Goal: Task Accomplishment & Management: Manage account settings

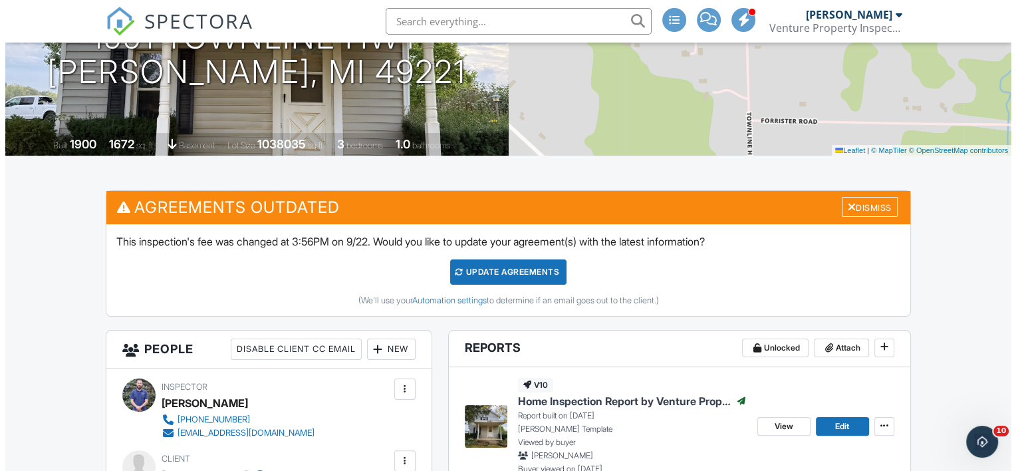
scroll to position [266, 0]
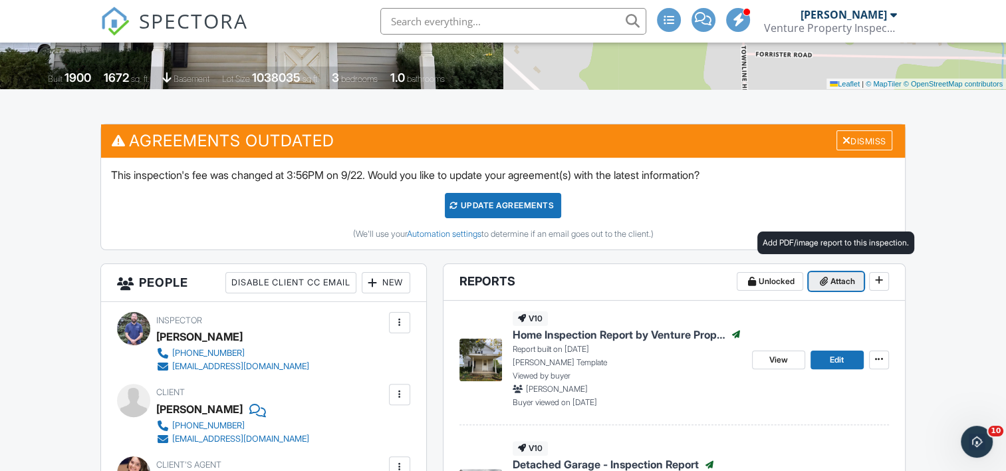
click at [838, 287] on button "Attach" at bounding box center [836, 281] width 55 height 19
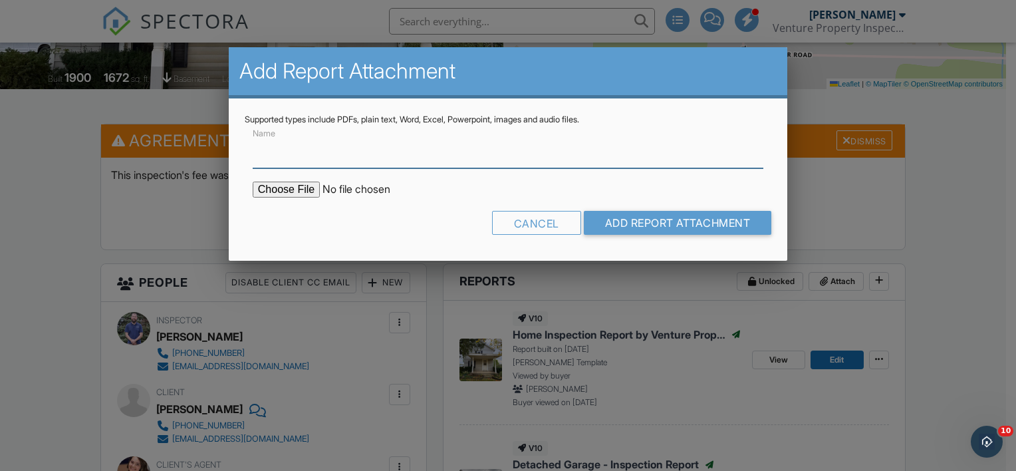
click at [396, 154] on input "Name" at bounding box center [508, 152] width 511 height 33
type input "A"
type input "Water Test 2 of 2 - Fail"
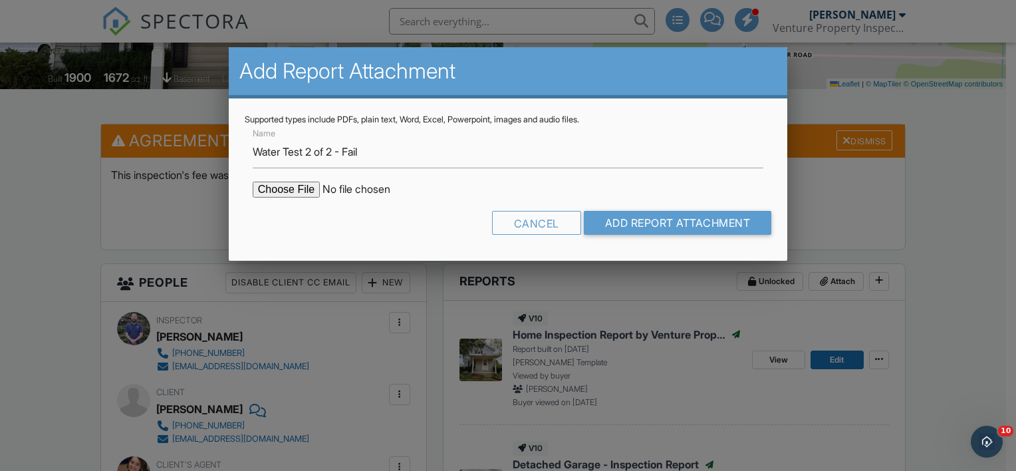
click at [296, 186] on input "file" at bounding box center [366, 190] width 226 height 16
type input "C:\fakepath\1991 Townline Hwy Water Test 2 of 2.PDF"
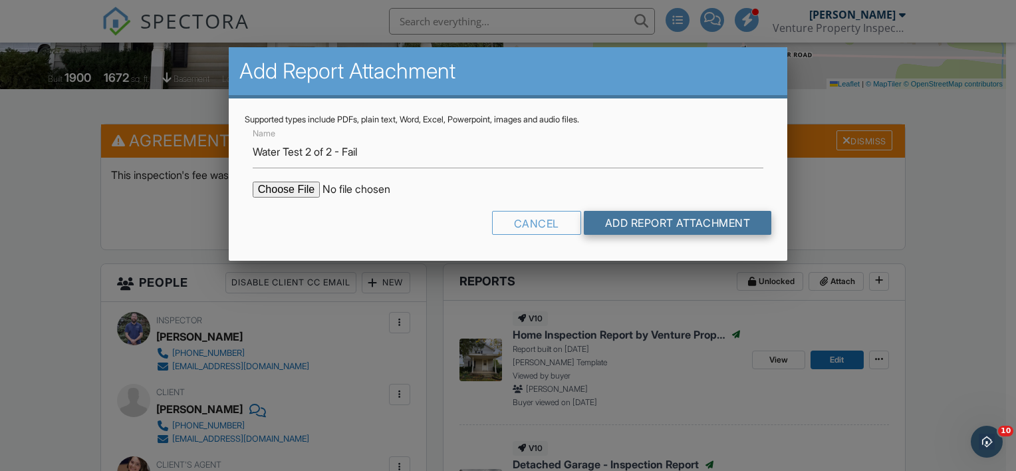
click at [689, 221] on input "Add Report Attachment" at bounding box center [678, 223] width 188 height 24
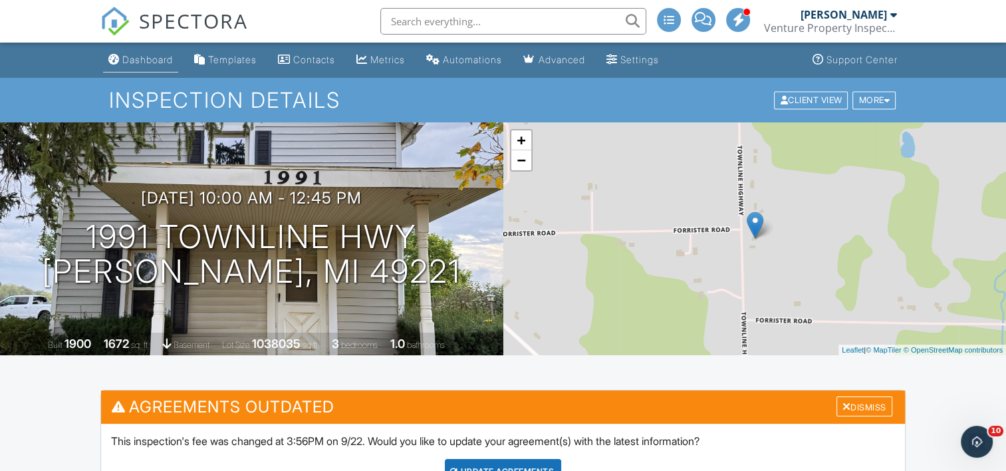
click at [142, 59] on div "Dashboard" at bounding box center [147, 59] width 51 height 11
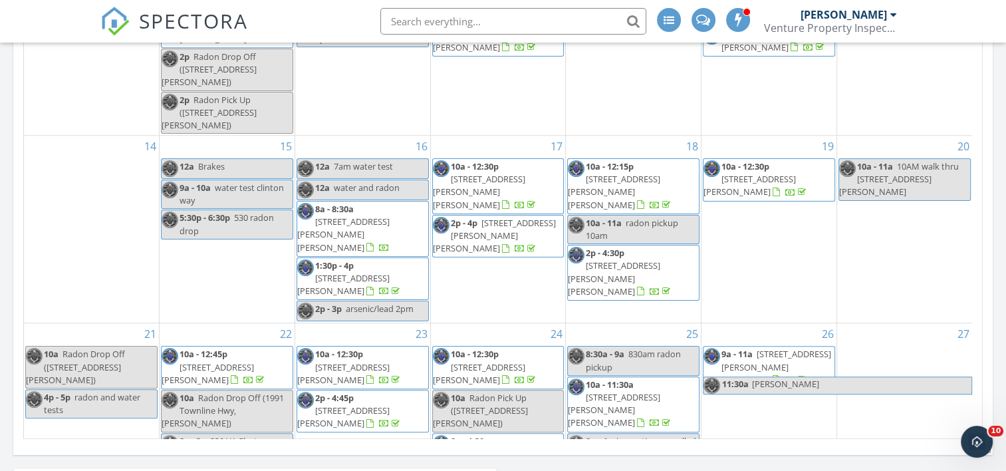
scroll to position [798, 0]
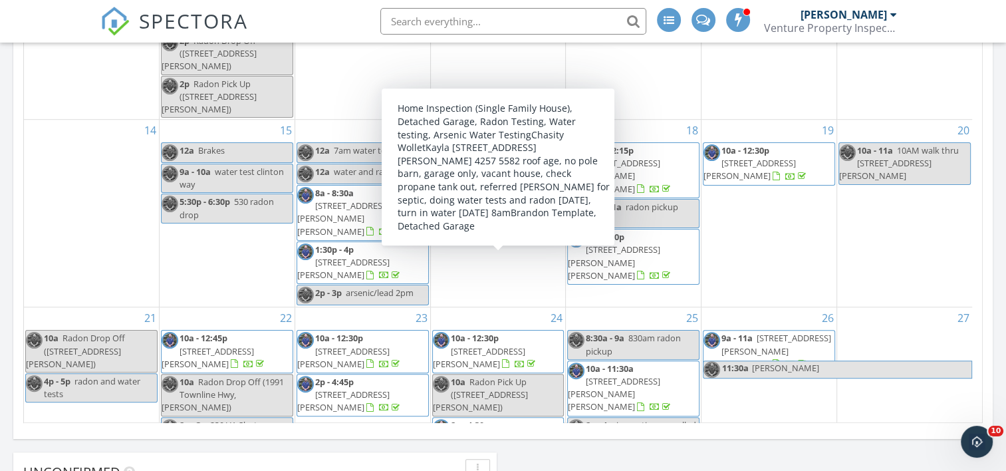
click at [507, 345] on span "10900 Round Lake Rd, Horton 49246" at bounding box center [479, 357] width 92 height 25
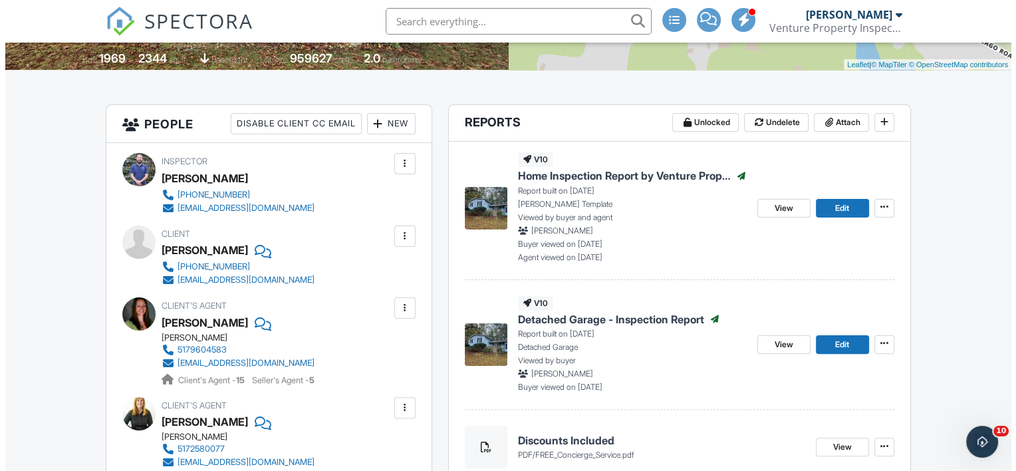
scroll to position [309, 0]
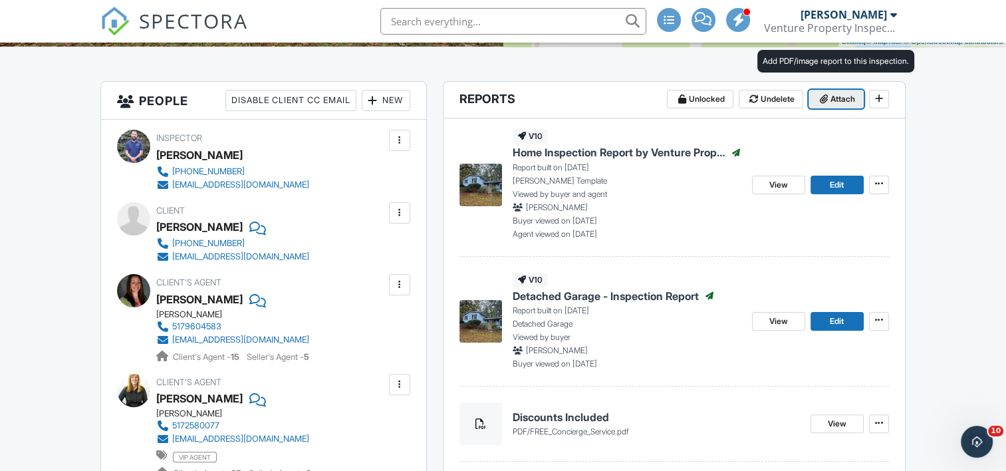
click at [835, 104] on span "Attach" at bounding box center [843, 98] width 25 height 13
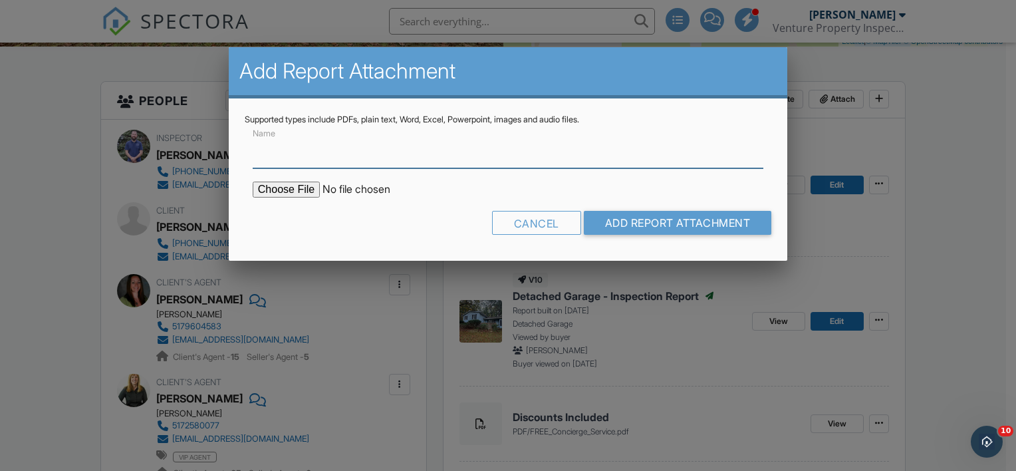
click at [429, 155] on input "Name" at bounding box center [508, 152] width 511 height 33
type input "Water Test 2 of 2"
click at [290, 188] on input "file" at bounding box center [366, 190] width 226 height 16
type input "C:\fakepath\10900 Round Lake Rd Water Test Arsenic.PDF"
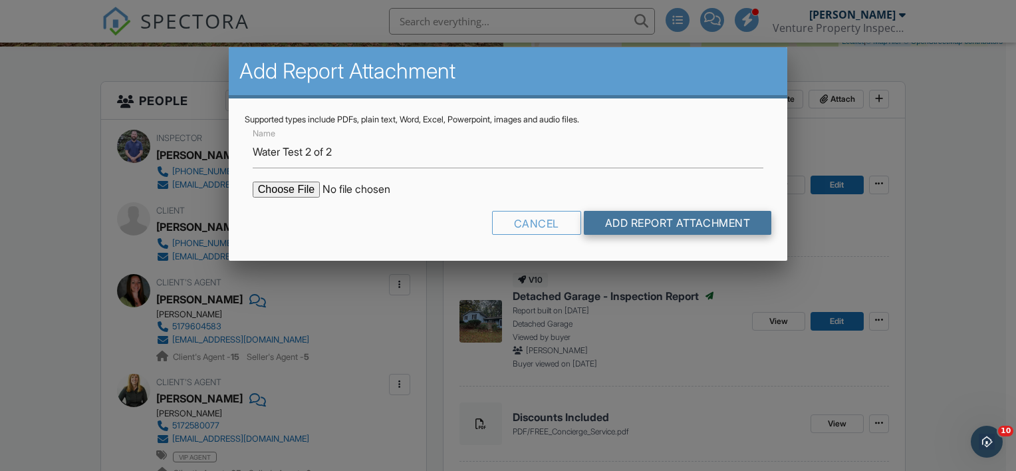
click at [658, 226] on input "Add Report Attachment" at bounding box center [678, 223] width 188 height 24
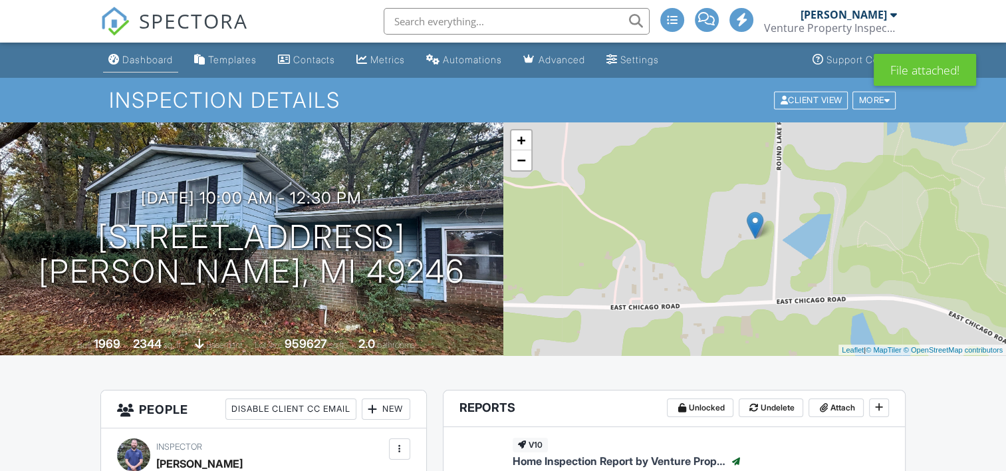
click at [142, 58] on div "Dashboard" at bounding box center [147, 59] width 51 height 11
